Goal: Use online tool/utility: Utilize a website feature to perform a specific function

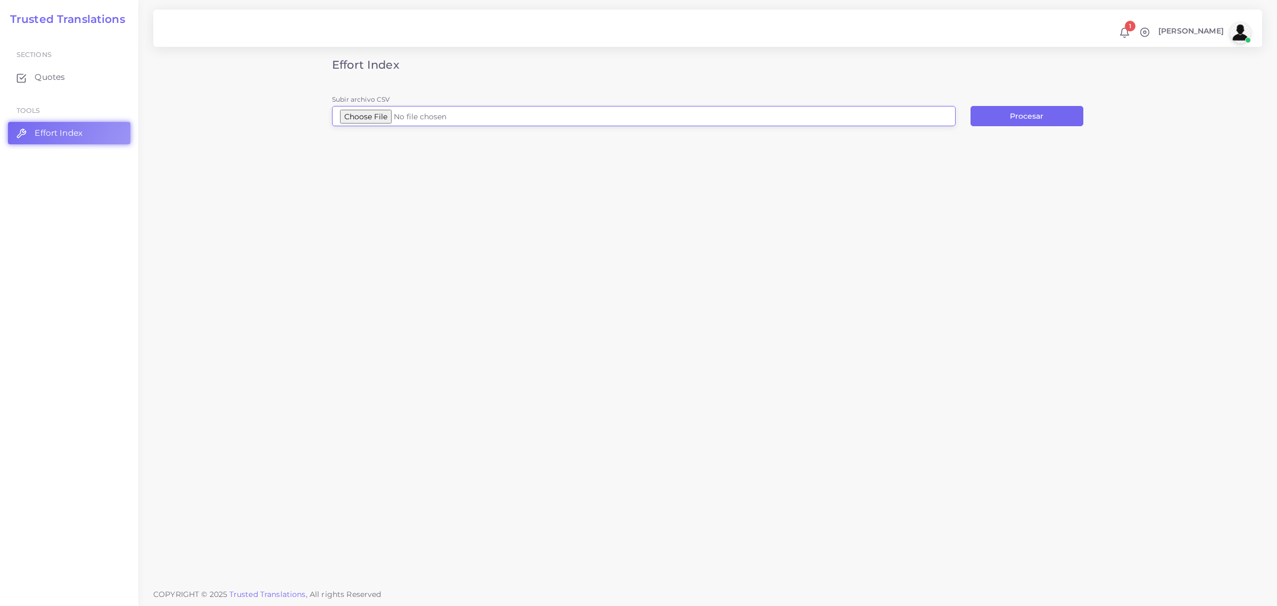
click at [387, 114] on input "Subir archivo CSV" at bounding box center [644, 116] width 624 height 20
type input "C:\fakepath\WC550E40017.Elgar Velazquez.Letter.ORG.docx.csv"
click at [1034, 118] on button "Procesar" at bounding box center [1027, 116] width 113 height 20
